Goal: Navigation & Orientation: Find specific page/section

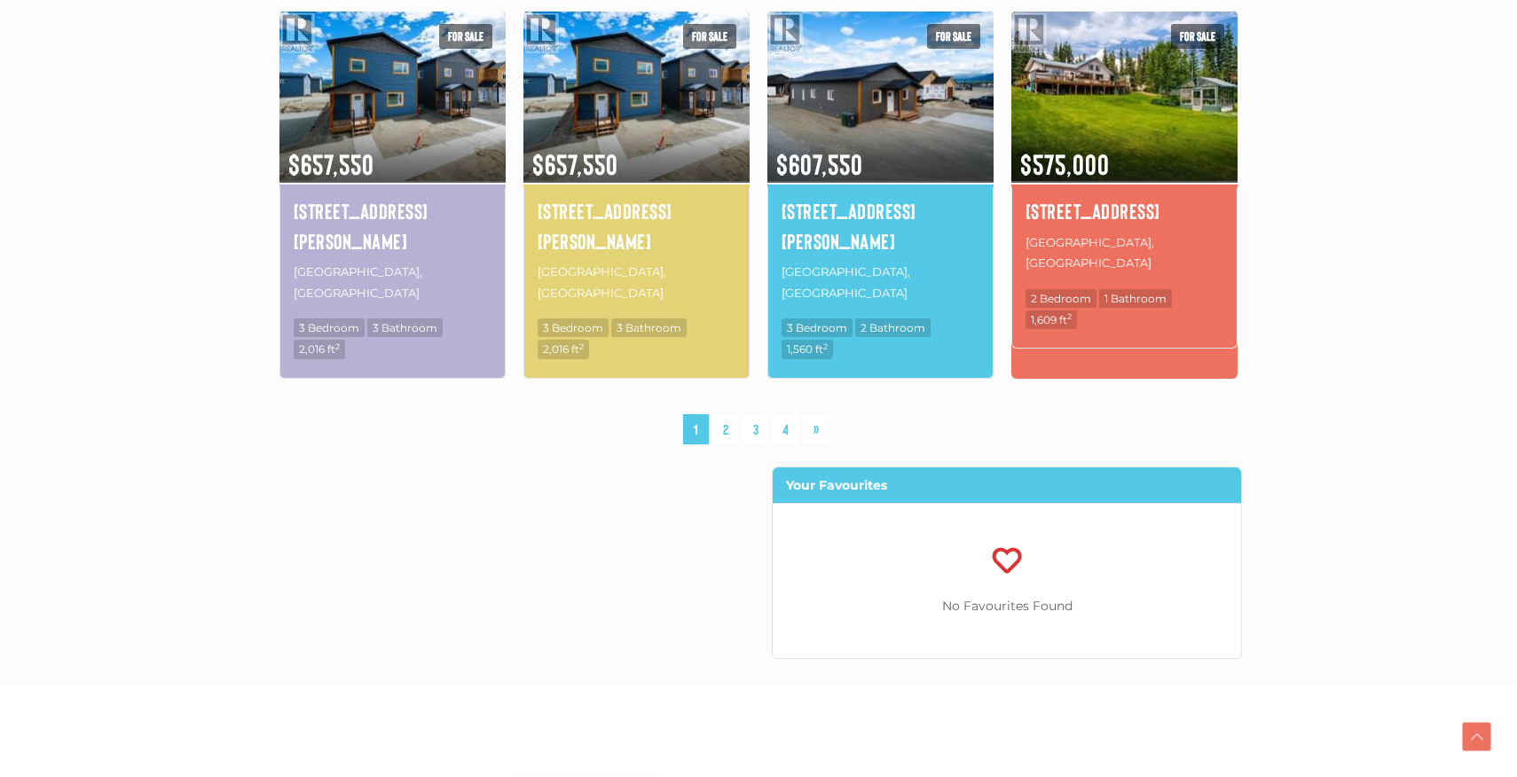
scroll to position [1404, 0]
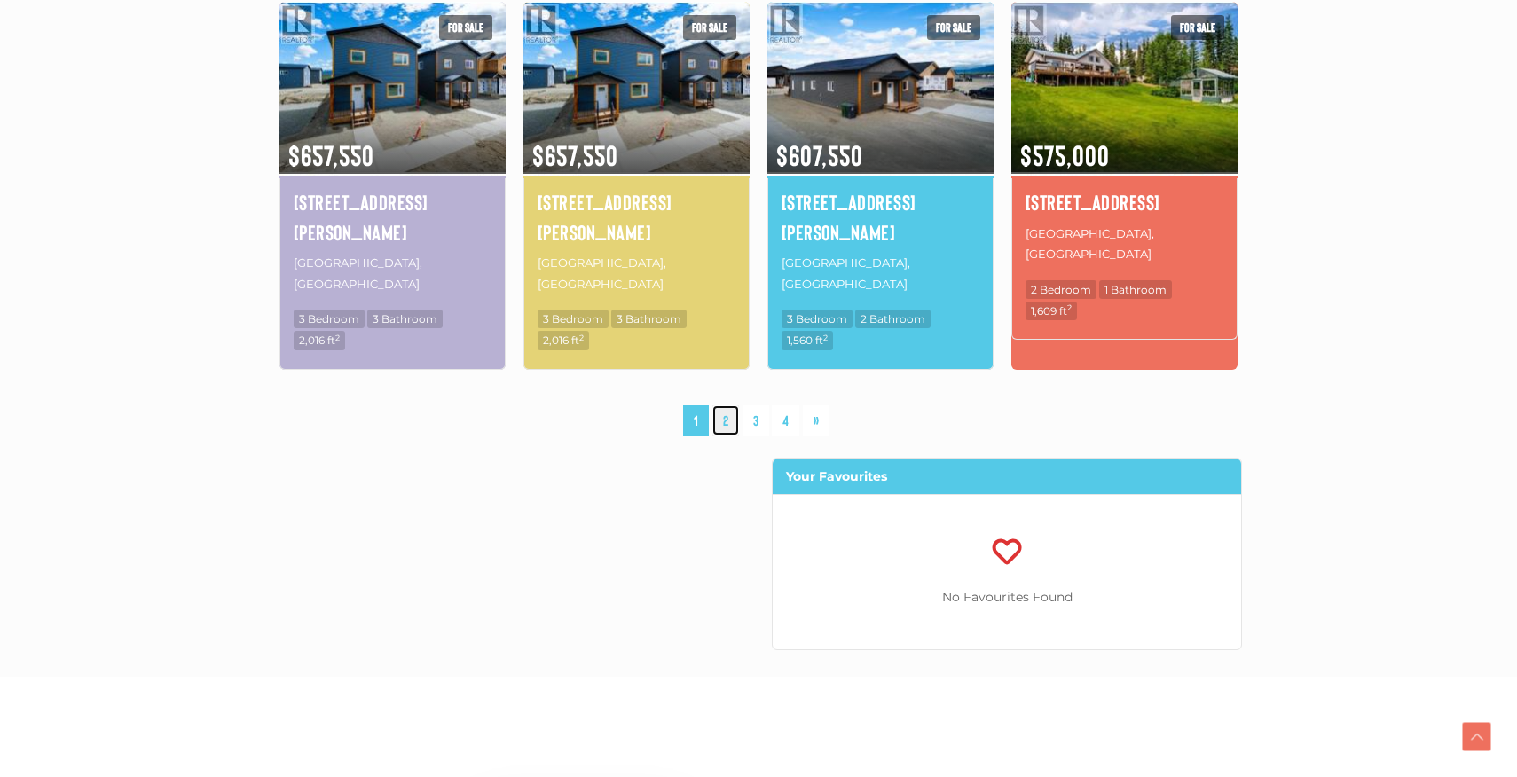
click at [722, 406] on link "2" at bounding box center [726, 421] width 27 height 31
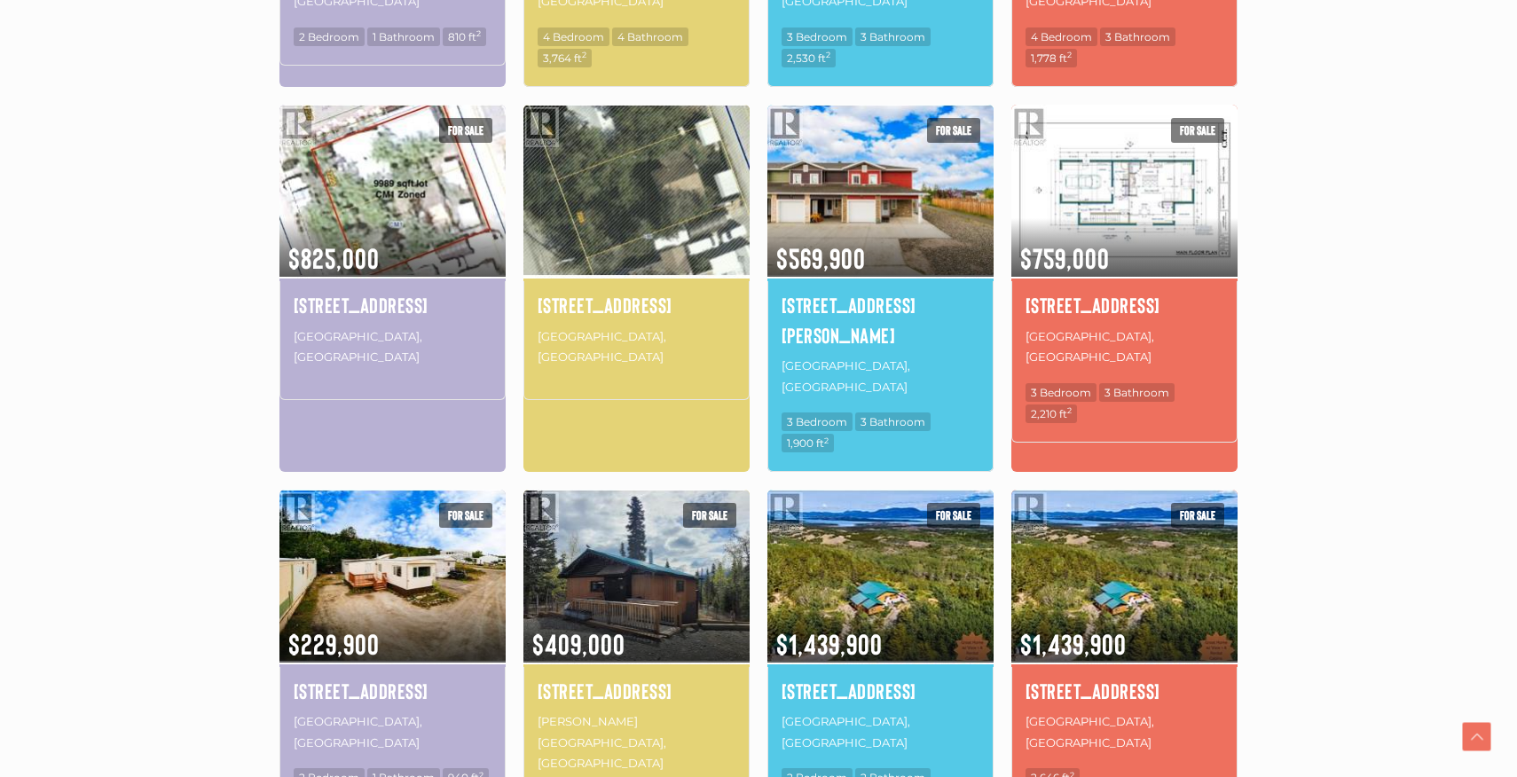
scroll to position [902, 0]
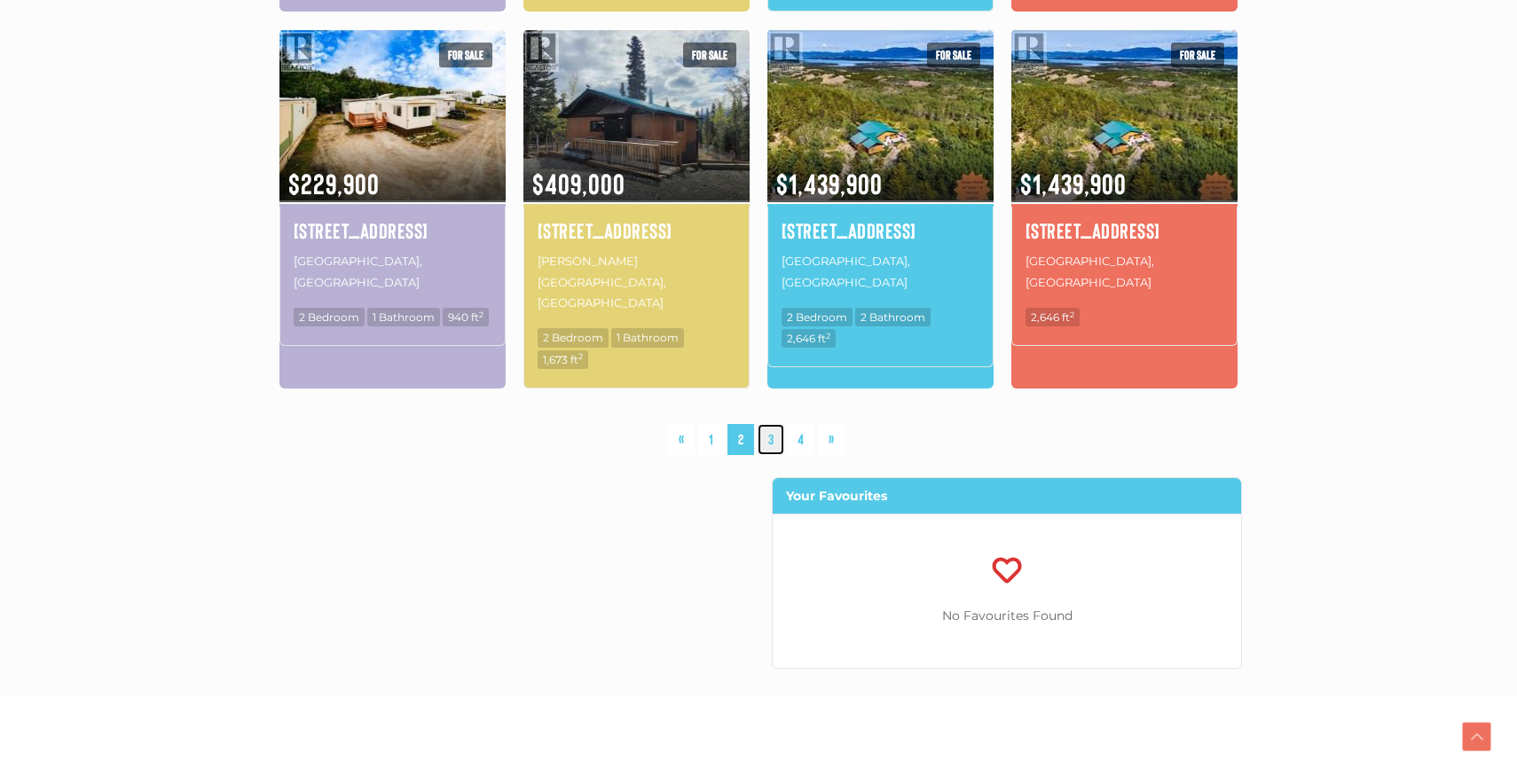
click at [771, 424] on link "3" at bounding box center [771, 439] width 27 height 31
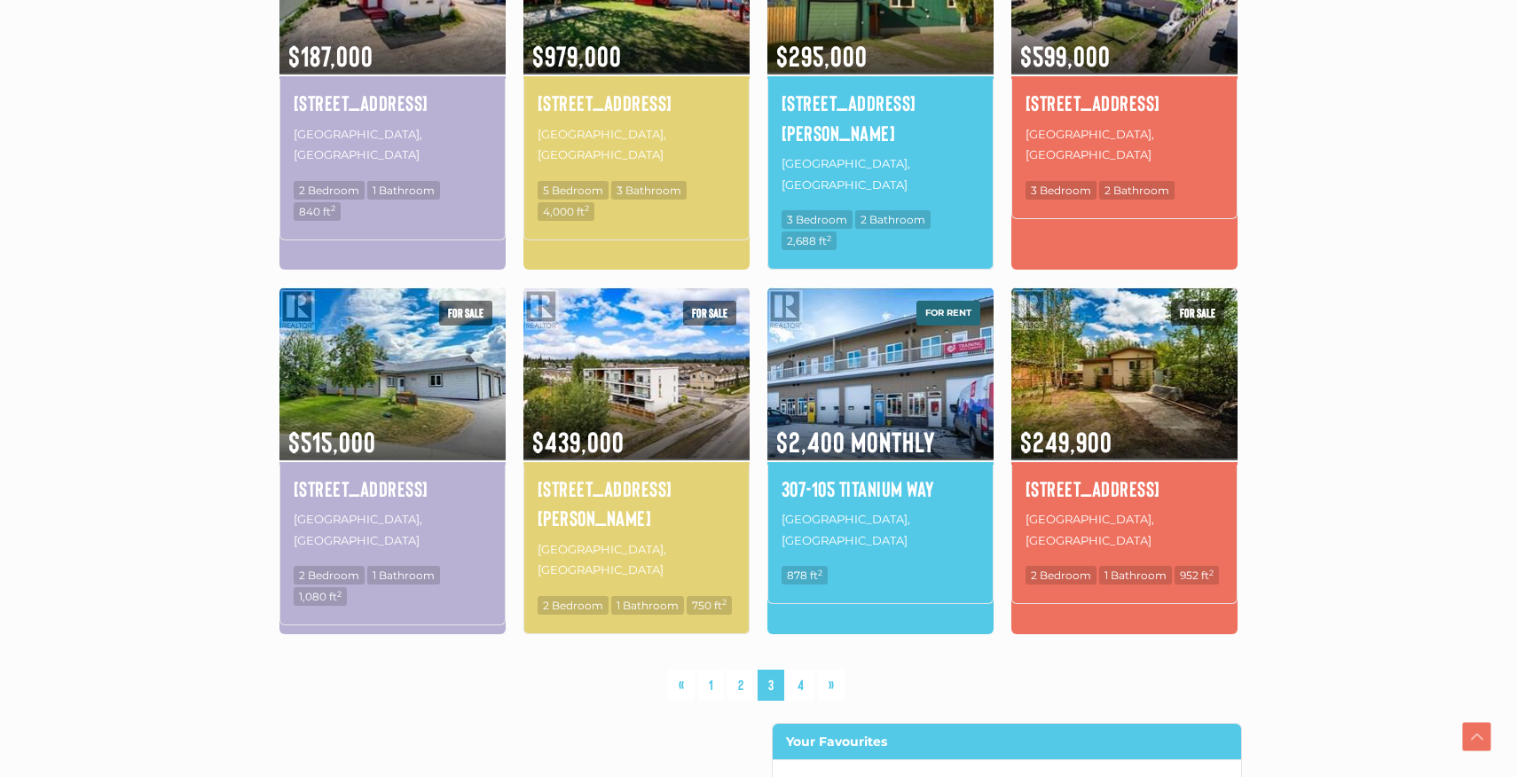
scroll to position [1146, 0]
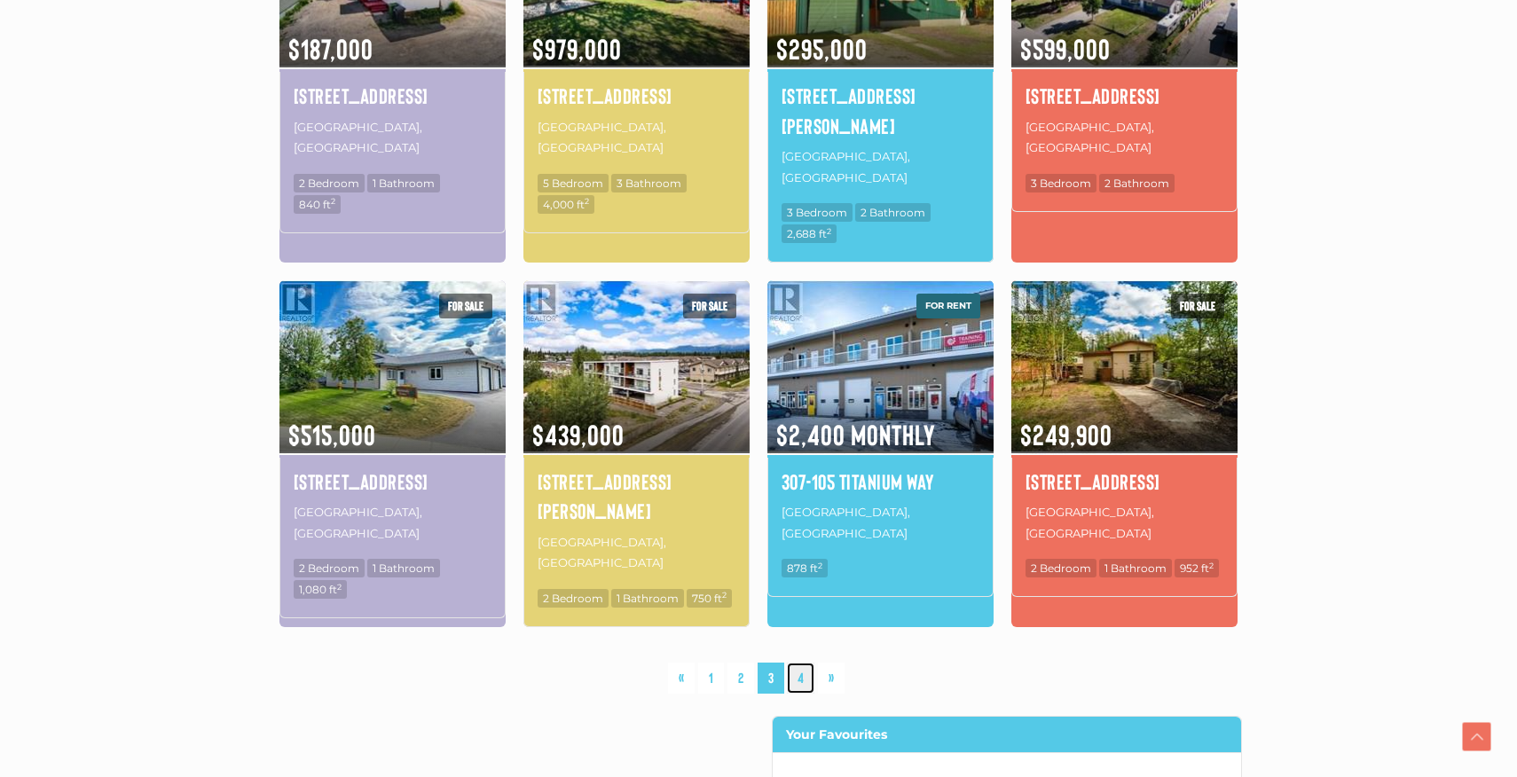
click at [807, 663] on link "4" at bounding box center [801, 678] width 28 height 31
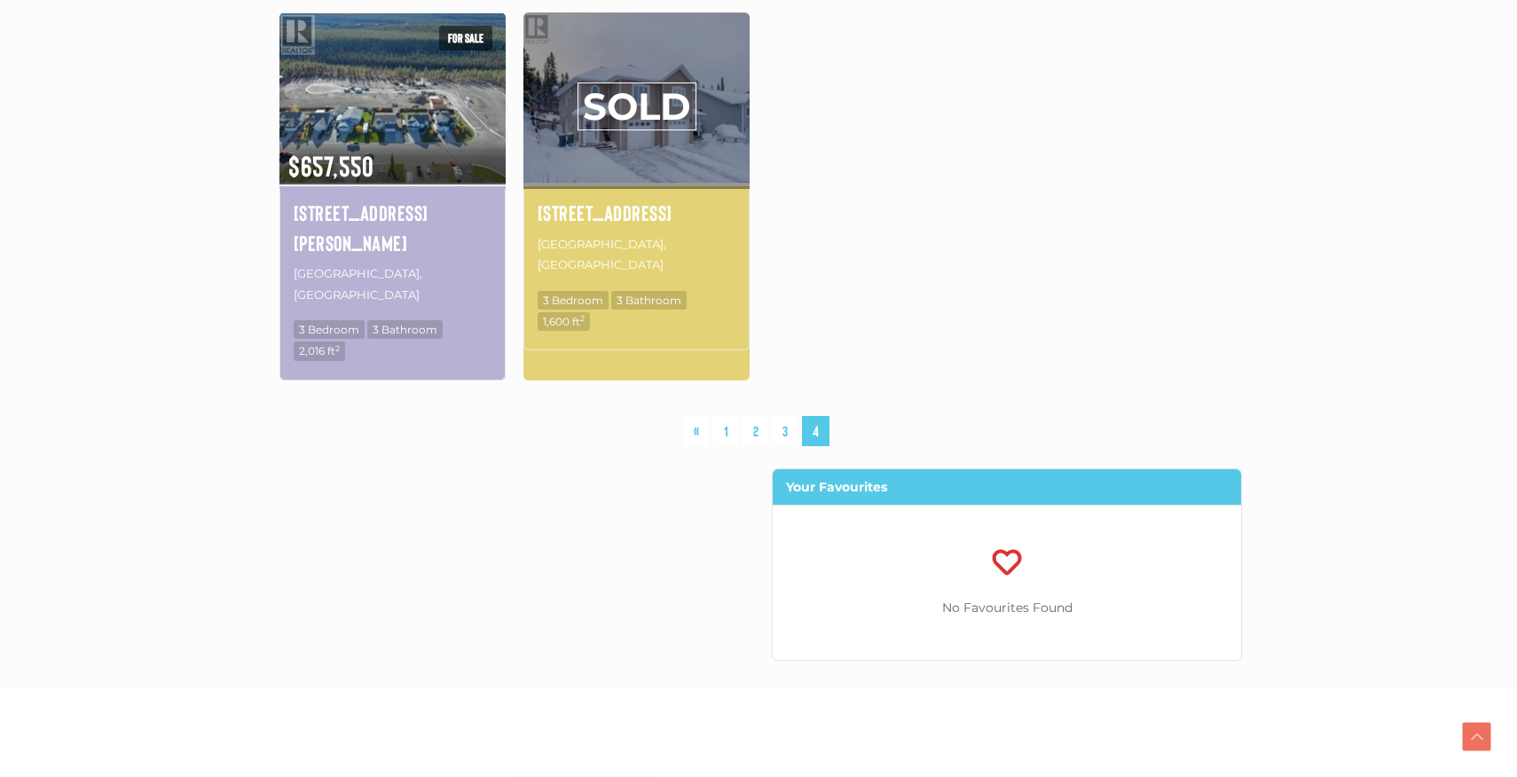
scroll to position [1404, 0]
